Goal: Information Seeking & Learning: Learn about a topic

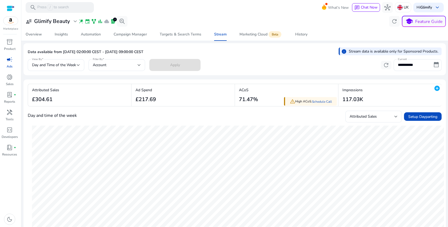
scroll to position [68, 0]
click at [299, 34] on div "History" at bounding box center [301, 35] width 12 height 4
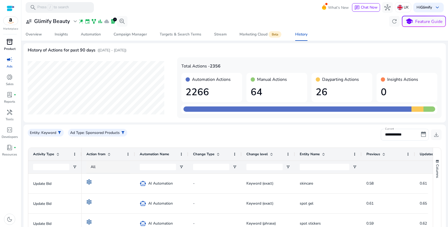
click at [11, 46] on div "inventory_2" at bounding box center [9, 42] width 15 height 9
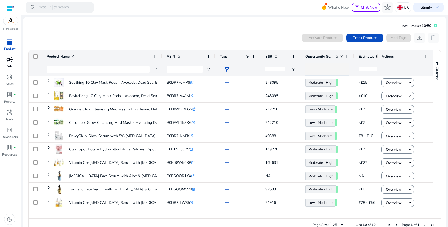
click at [12, 61] on span "campaign" at bounding box center [9, 59] width 6 height 6
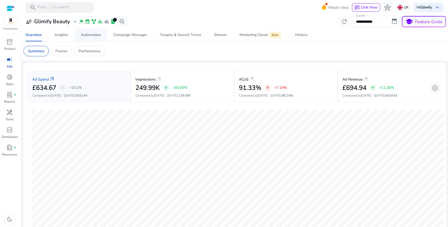
click at [99, 35] on div "Automation" at bounding box center [91, 35] width 20 height 4
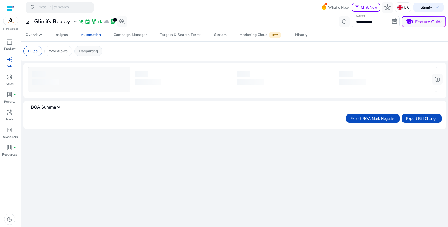
click at [100, 54] on div "Dayparting" at bounding box center [88, 51] width 28 height 10
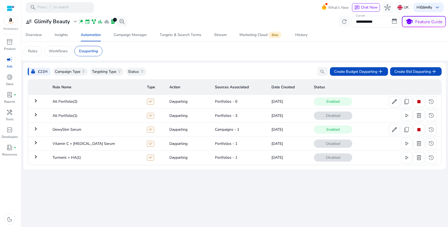
click at [37, 101] on mat-icon "keyboard_arrow_right" at bounding box center [36, 101] width 6 height 6
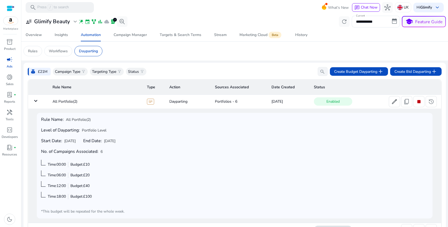
click at [37, 101] on mat-icon "keyboard_arrow_down" at bounding box center [36, 101] width 6 height 6
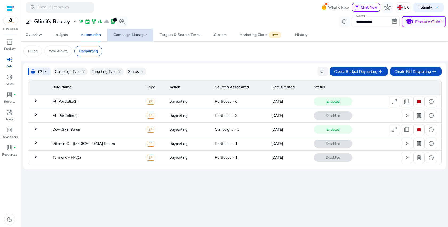
click at [137, 36] on div "Campaign Manager" at bounding box center [130, 35] width 33 height 4
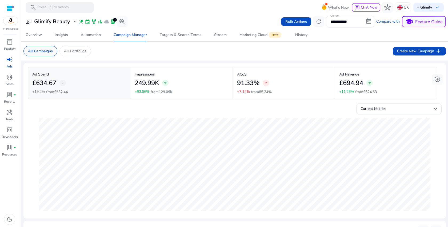
click at [53, 52] on p "All Campaigns" at bounding box center [40, 51] width 25 height 6
click at [66, 50] on p "All Portfolios" at bounding box center [75, 51] width 22 height 6
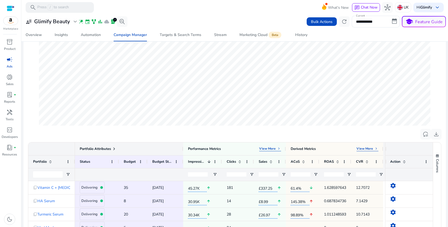
scroll to position [180, 0]
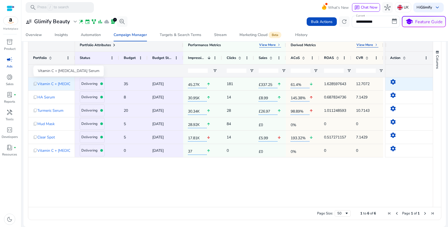
click at [63, 84] on span "Vitamin C + [MEDICAL_DATA] Serum" at bounding box center [68, 83] width 62 height 11
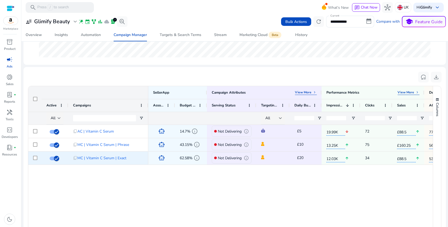
scroll to position [0, 37]
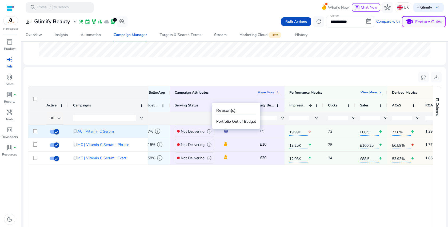
click at [208, 133] on span "info" at bounding box center [209, 131] width 5 height 5
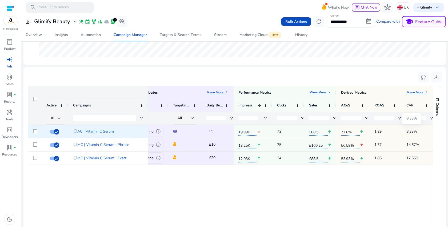
click at [414, 132] on p "8.33%" at bounding box center [411, 131] width 11 height 11
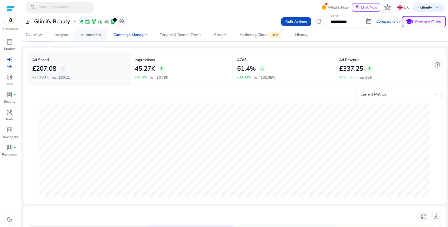
click at [98, 35] on div "Automation" at bounding box center [91, 35] width 20 height 4
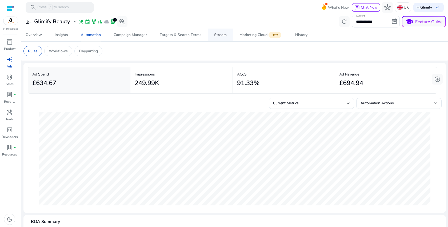
click at [215, 37] on div "Stream" at bounding box center [220, 35] width 13 height 4
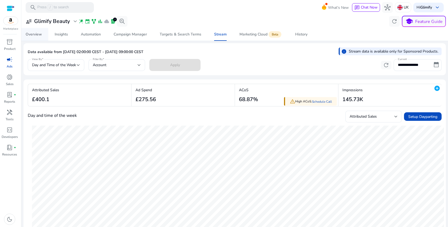
click at [32, 36] on div "Overview" at bounding box center [34, 35] width 16 height 4
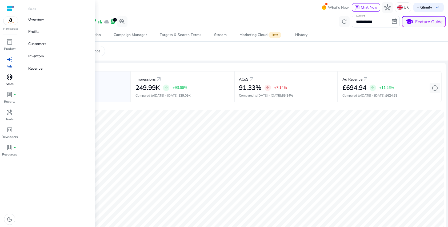
click at [11, 82] on p "Sales" at bounding box center [10, 84] width 8 height 5
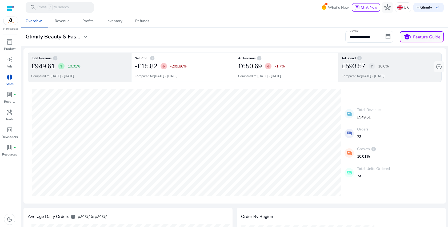
click at [394, 60] on div "Ad Spend info £593.57 arrow_upward 10.6% Compared to: [DATE] - [DATE]" at bounding box center [389, 67] width 103 height 29
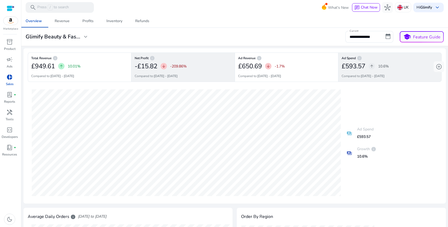
click at [211, 70] on div "-£15.82 arrow_downward -209.86%" at bounding box center [183, 66] width 97 height 11
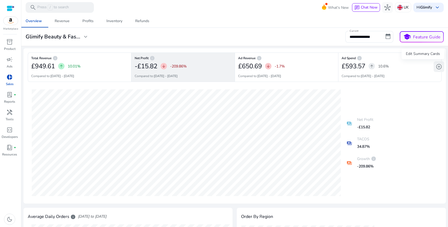
click at [437, 66] on span "add_circle" at bounding box center [439, 66] width 6 height 6
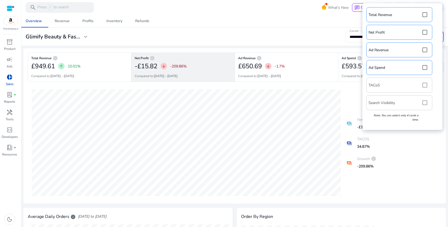
click at [423, 104] on div "Total Revenue Net Profit Ad Revenue Ad Spend TACoS Search Visibility Note: You …" at bounding box center [402, 66] width 75 height 121
click at [425, 104] on div "Total Revenue Net Profit Ad Revenue Ad Spend TACoS Search Visibility Note: You …" at bounding box center [402, 66] width 75 height 121
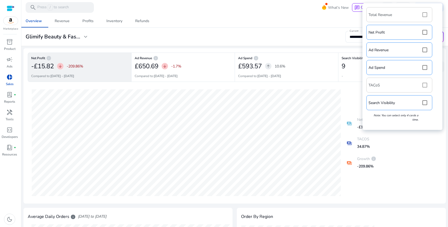
click at [429, 171] on div "[DATE] Net Profit: £12.55 [DATE] Net Profit: -£35.99 payments Net Profit -£15.8…" at bounding box center [235, 142] width 414 height 113
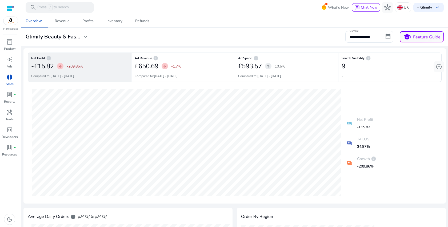
click at [374, 61] on div "9" at bounding box center [390, 66] width 97 height 11
click at [358, 64] on div "9" at bounding box center [390, 66] width 97 height 11
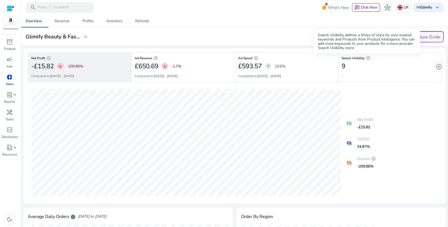
click at [367, 59] on span "info" at bounding box center [368, 57] width 5 height 5
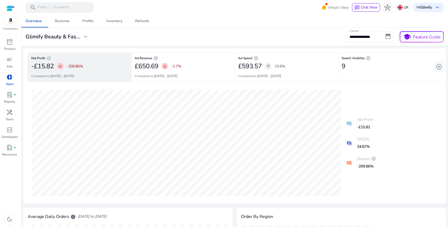
click at [353, 62] on div "9" at bounding box center [390, 66] width 97 height 11
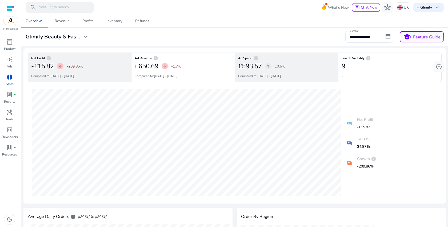
click at [302, 71] on div "£593.57 arrow_upward 10.6%" at bounding box center [286, 66] width 97 height 11
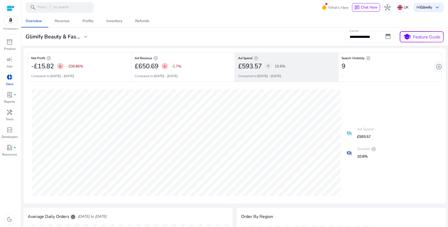
click at [354, 72] on div "Search Visibility info 9 -" at bounding box center [389, 67] width 103 height 29
click at [87, 21] on div "Profits" at bounding box center [87, 21] width 11 height 4
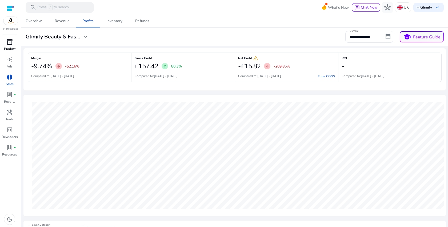
click at [10, 45] on span "inventory_2" at bounding box center [9, 42] width 6 height 6
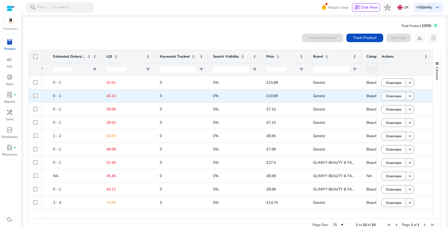
scroll to position [0, 452]
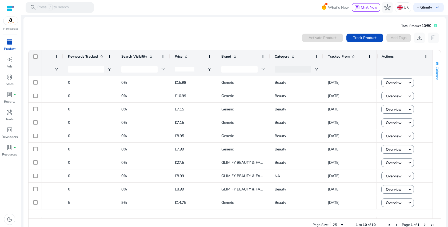
click at [436, 68] on span "Columns" at bounding box center [437, 74] width 5 height 14
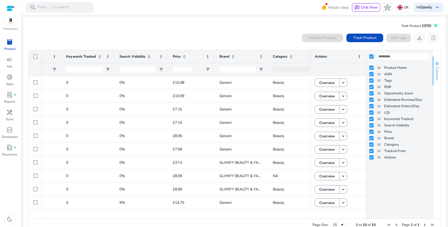
click at [436, 68] on span "Columns" at bounding box center [437, 74] width 5 height 14
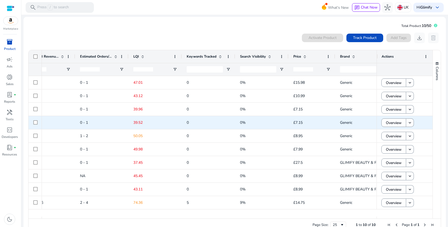
scroll to position [0, 256]
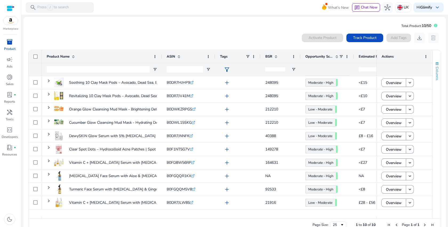
click at [433, 75] on button "Columns" at bounding box center [437, 71] width 8 height 29
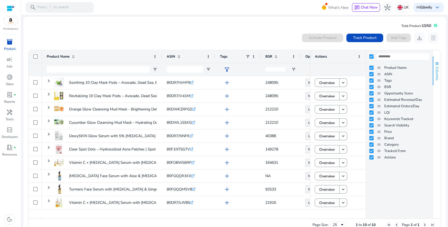
click at [433, 75] on button "Columns" at bounding box center [437, 71] width 8 height 29
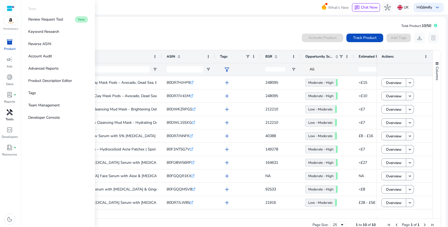
click at [8, 111] on span "handyman" at bounding box center [9, 112] width 6 height 6
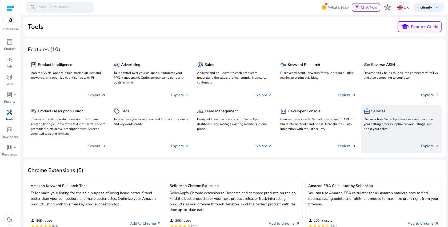
click at [412, 123] on p "Discover how SellerApp Services can streamline your selling process, optimize y…" at bounding box center [401, 124] width 75 height 14
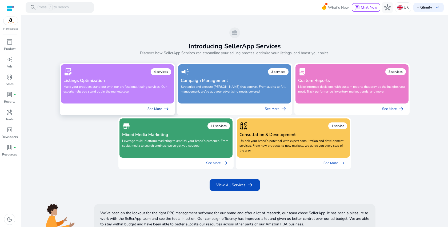
click at [150, 107] on link "See More arrow_right_alt" at bounding box center [158, 108] width 31 height 11
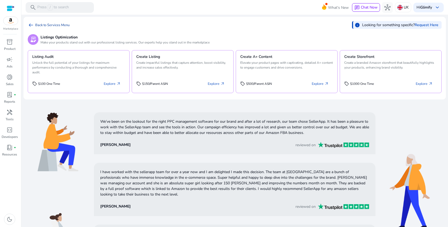
click at [35, 26] on link "arrow_left_alt Back to Services Menu" at bounding box center [49, 25] width 42 height 6
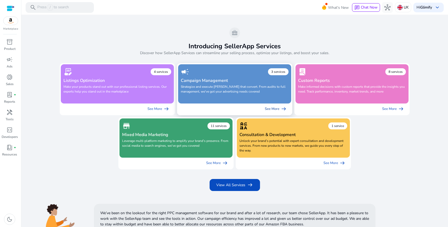
click at [275, 107] on link "See More arrow_right_alt" at bounding box center [275, 108] width 31 height 11
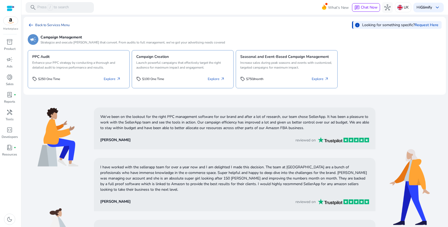
click at [31, 24] on span "arrow_left_alt" at bounding box center [31, 25] width 6 height 6
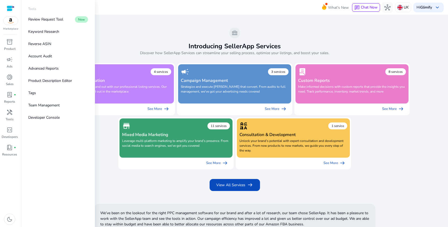
click at [14, 23] on img at bounding box center [10, 21] width 14 height 8
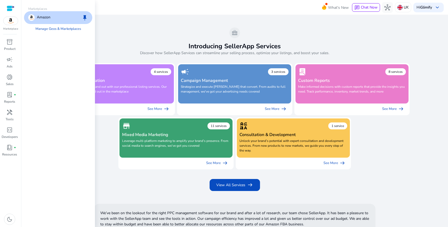
click at [51, 20] on div "Amazon keep" at bounding box center [58, 17] width 68 height 13
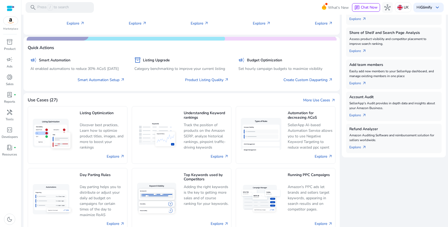
scroll to position [122, 0]
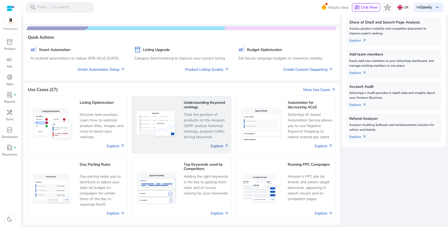
click at [222, 148] on link "Explore arrow_outward" at bounding box center [220, 146] width 18 height 6
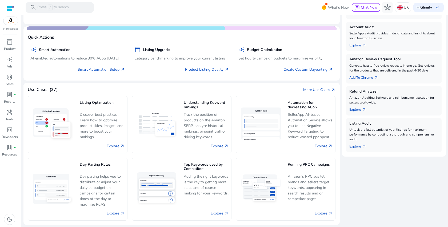
scroll to position [122, 0]
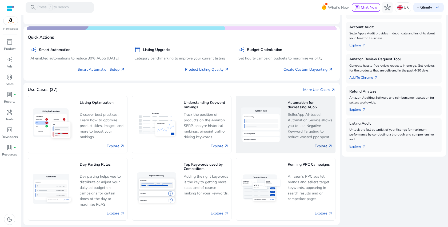
click at [322, 144] on link "Explore arrow_outward" at bounding box center [324, 146] width 18 height 6
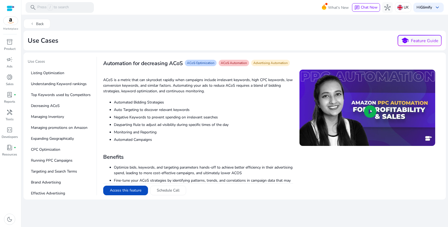
click at [370, 111] on span "play_circle" at bounding box center [370, 111] width 15 height 15
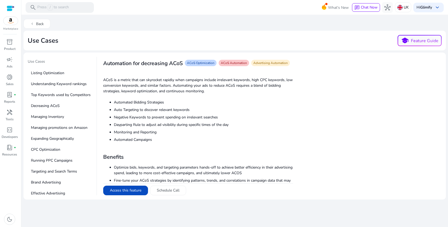
click at [234, 62] on span "ACoS Automation" at bounding box center [234, 63] width 26 height 4
click at [9, 60] on span "campaign" at bounding box center [9, 59] width 6 height 6
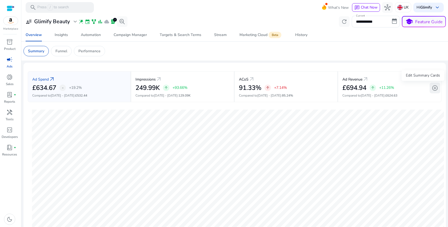
click at [432, 90] on span "add_circle" at bounding box center [435, 88] width 6 height 6
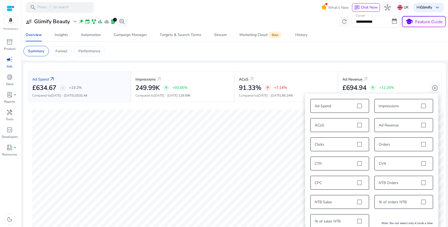
click at [359, 106] on div "Ad Spend Impressions ACoS Ad Revenue Clicks Orders CTR CVR CPC NTB Orders NTB S…" at bounding box center [372, 163] width 128 height 134
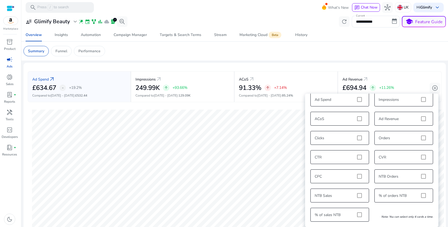
click at [358, 195] on div "Ad Spend Impressions ACoS Ad Revenue Clicks Orders CTR CVR CPC NTB Orders NTB S…" at bounding box center [372, 157] width 128 height 134
click at [358, 194] on div "Ad Spend Impressions ACoS Ad Revenue Clicks Orders CTR CVR CPC NTB Orders NTB S…" at bounding box center [372, 157] width 128 height 134
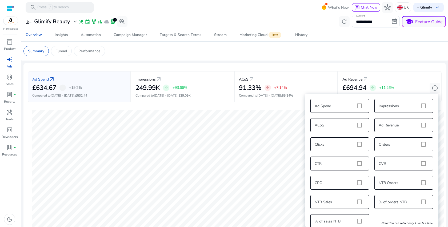
click at [360, 126] on div "Ad Spend Impressions ACoS Ad Revenue Clicks Orders CTR CVR CPC NTB Orders NTB S…" at bounding box center [372, 163] width 128 height 134
click at [358, 126] on div "Ad Spend Impressions ACoS Ad Revenue Clicks Orders CTR CVR CPC NTB Orders NTB S…" at bounding box center [372, 163] width 128 height 134
click at [179, 94] on p "Compared to Aug 15 - Aug 28 : 129.09K" at bounding box center [182, 95] width 94 height 5
click at [414, 116] on div "Ad Spend Impressions ACoS Ad Revenue Clicks Orders CTR CVR CPC NTB Orders NTB S…" at bounding box center [372, 163] width 128 height 134
click at [412, 110] on div "Ad Spend Impressions ACoS Ad Revenue Clicks Orders CTR CVR CPC NTB Orders NTB S…" at bounding box center [372, 163] width 128 height 134
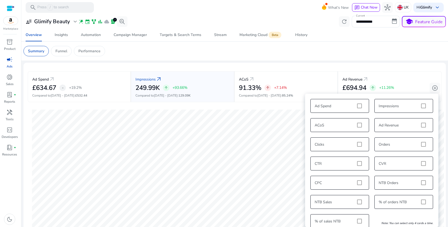
click at [419, 106] on div "Ad Spend Impressions ACoS Ad Revenue Clicks Orders CTR CVR CPC NTB Orders NTB S…" at bounding box center [372, 163] width 128 height 134
click at [420, 106] on div "Ad Spend Impressions ACoS Ad Revenue Clicks Orders CTR CVR CPC NTB Orders NTB S…" at bounding box center [372, 163] width 128 height 134
click at [411, 71] on div "Ad Spend arrow_outward £634.67 - +19.2% Compared to Aug 15 - Aug 28 : £532.44 I…" at bounding box center [235, 86] width 414 height 39
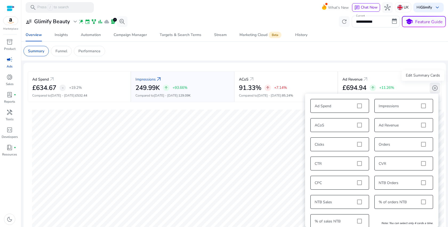
click at [432, 91] on span "add_circle" at bounding box center [435, 88] width 6 height 6
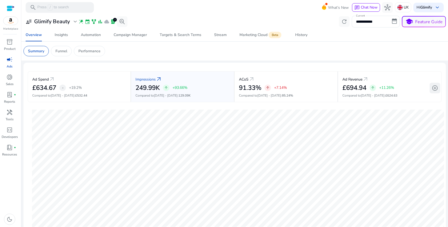
click at [432, 91] on span "add_circle" at bounding box center [435, 88] width 6 height 6
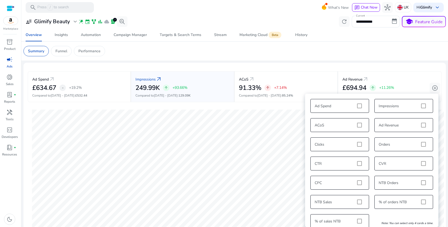
click at [412, 106] on div "Ad Spend Impressions ACoS Ad Revenue Clicks Orders CTR CVR CPC NTB Orders NTB S…" at bounding box center [372, 163] width 128 height 134
click at [432, 86] on span "add_circle" at bounding box center [435, 88] width 6 height 6
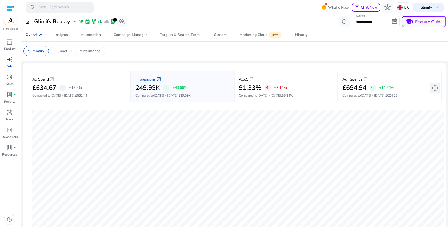
click at [432, 86] on span "add_circle" at bounding box center [435, 88] width 6 height 6
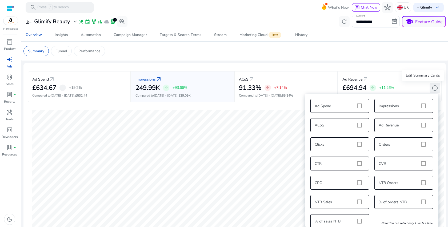
click at [435, 85] on span "add_circle" at bounding box center [435, 88] width 6 height 6
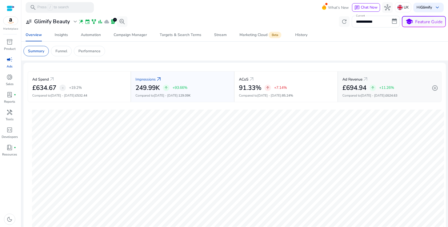
click at [385, 89] on p "+11.26%" at bounding box center [386, 88] width 15 height 4
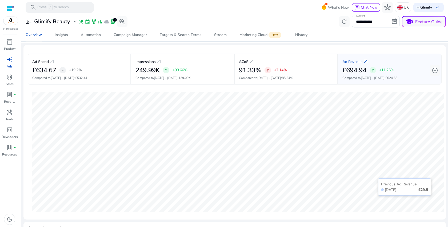
scroll to position [18, 0]
click at [391, 21] on input "**********" at bounding box center [376, 22] width 48 height 12
select select "*"
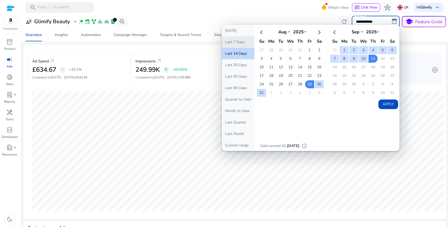
click at [232, 40] on button "Last 7 Days" at bounding box center [238, 41] width 33 height 11
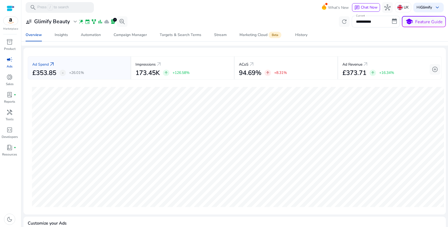
scroll to position [15, 0]
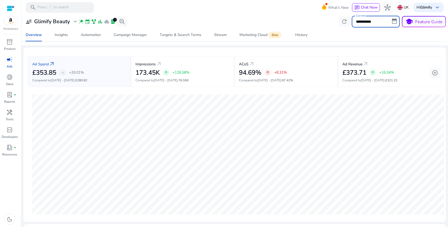
click at [390, 20] on input "**********" at bounding box center [376, 22] width 48 height 12
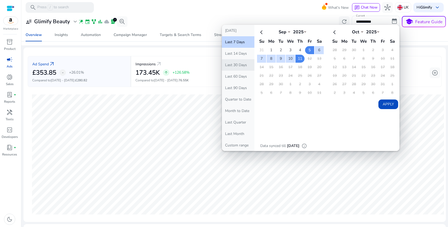
click at [235, 68] on button "Last 30 Days" at bounding box center [238, 64] width 33 height 11
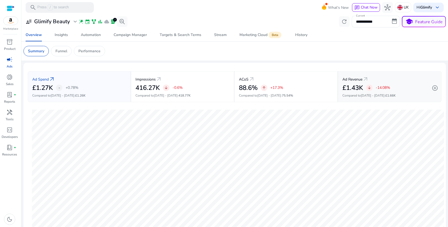
click at [372, 78] on div "Ad Revenue arrow_outward" at bounding box center [389, 79] width 95 height 10
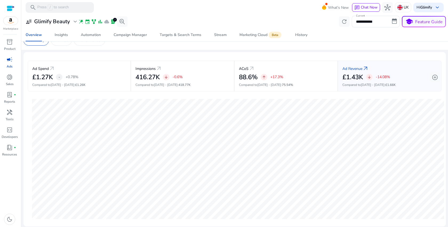
click at [249, 219] on div "Sep 13, 2025 Automation 0" at bounding box center [238, 159] width 420 height 126
click at [376, 23] on input "**********" at bounding box center [376, 22] width 48 height 12
select select "*"
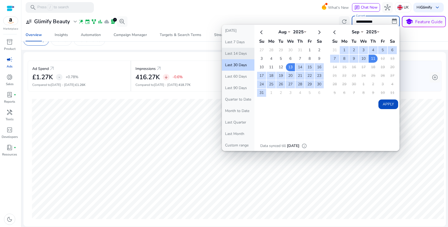
click at [242, 52] on button "Last 14 Days" at bounding box center [238, 53] width 33 height 11
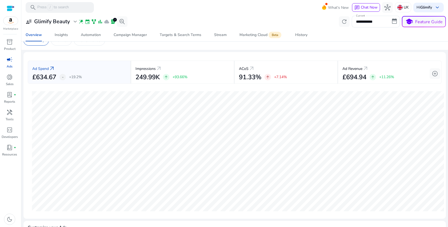
scroll to position [12, 0]
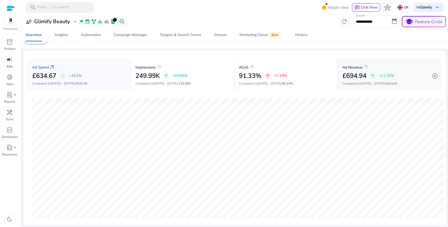
click at [406, 84] on p "Compared to Aug 15 - Aug 28 : £624.63" at bounding box center [389, 83] width 95 height 5
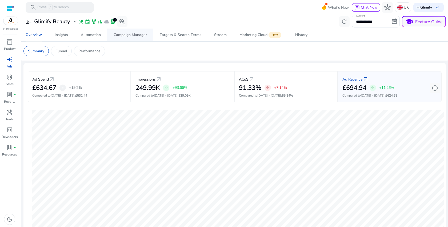
click at [139, 36] on div "Campaign Manager" at bounding box center [130, 35] width 33 height 4
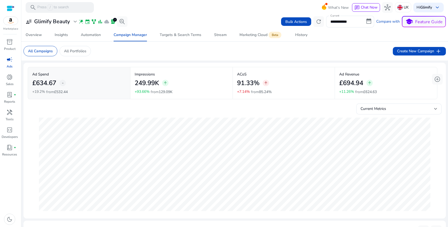
click at [284, 85] on div "91.33% arrow_upward" at bounding box center [284, 83] width 94 height 12
click at [213, 86] on div "249.99K arrow_upward" at bounding box center [182, 83] width 94 height 12
click at [66, 95] on mat-card "Ad Spend £634.67 - +19.2% from £532.44" at bounding box center [79, 83] width 102 height 32
click at [103, 69] on mat-card "Ad Spend £634.67 - +19.2% from £532.44" at bounding box center [79, 83] width 102 height 32
click at [100, 78] on div "£634.67 -" at bounding box center [79, 83] width 94 height 12
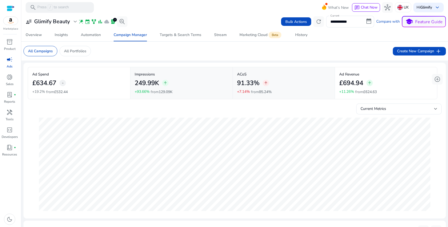
click at [85, 87] on div "£634.67 -" at bounding box center [79, 83] width 94 height 12
click at [423, 74] on p "Ad Revenue" at bounding box center [386, 74] width 94 height 6
click at [5, 45] on div "inventory_2" at bounding box center [9, 42] width 15 height 9
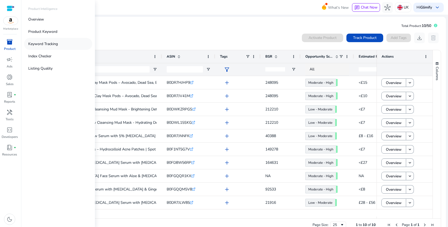
click at [50, 40] on link "Keyword Tracking" at bounding box center [58, 44] width 68 height 12
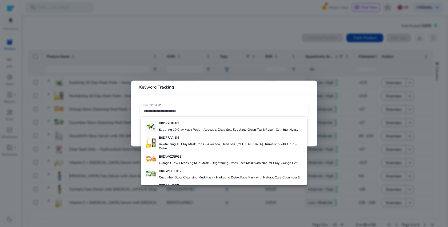
click at [71, 46] on div at bounding box center [224, 113] width 448 height 227
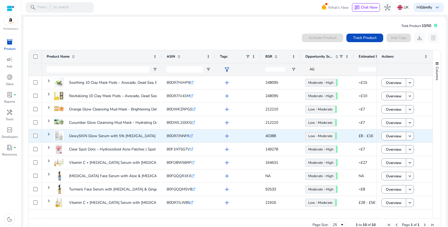
scroll to position [11, 0]
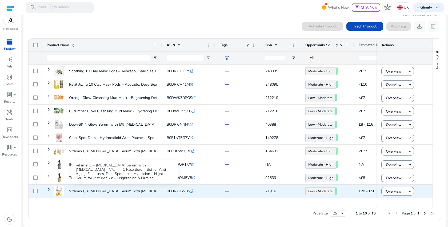
click at [138, 191] on p "Vitamin C + [MEDICAL_DATA] Serum with [MEDICAL_DATA] – Vitamin C Face..." at bounding box center [135, 191] width 133 height 11
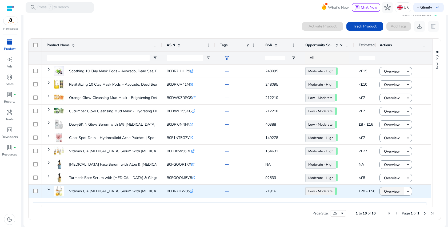
click at [380, 191] on span at bounding box center [392, 191] width 24 height 13
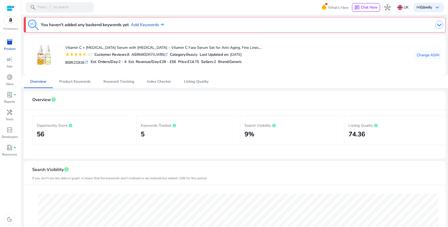
click at [187, 130] on div "Keywords Tracked 5" at bounding box center [187, 130] width 93 height 20
click at [110, 83] on span "Keyword Tracking" at bounding box center [118, 82] width 31 height 4
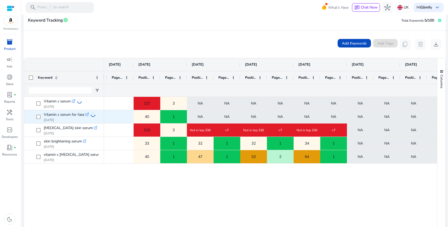
scroll to position [0, 279]
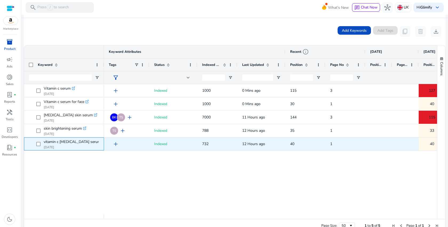
click at [102, 142] on icon ".st0{fill:#2c8af8}" at bounding box center [104, 142] width 4 height 4
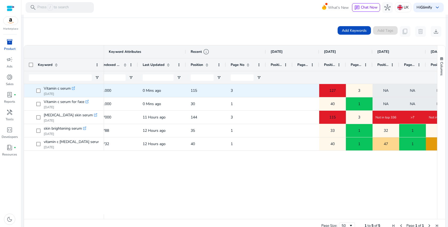
click at [339, 90] on div "127" at bounding box center [332, 90] width 26 height 11
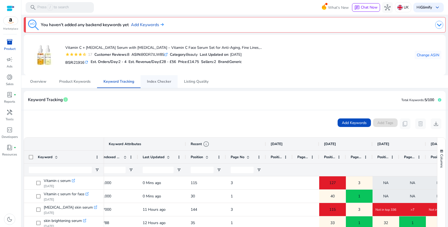
click at [164, 82] on span "Index Checker" at bounding box center [159, 82] width 24 height 4
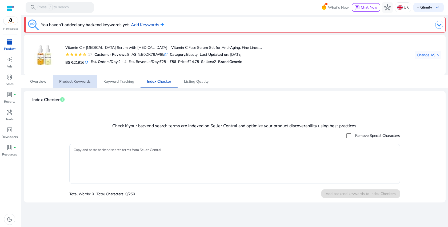
click at [81, 86] on span "Product Keywords" at bounding box center [74, 81] width 31 height 13
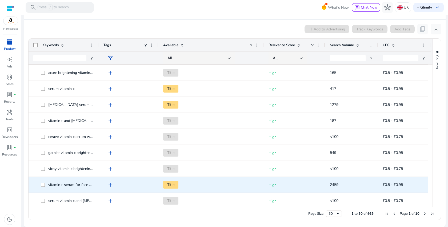
click at [243, 179] on span "Title" at bounding box center [211, 184] width 96 height 11
